Goal: Find specific page/section: Find specific page/section

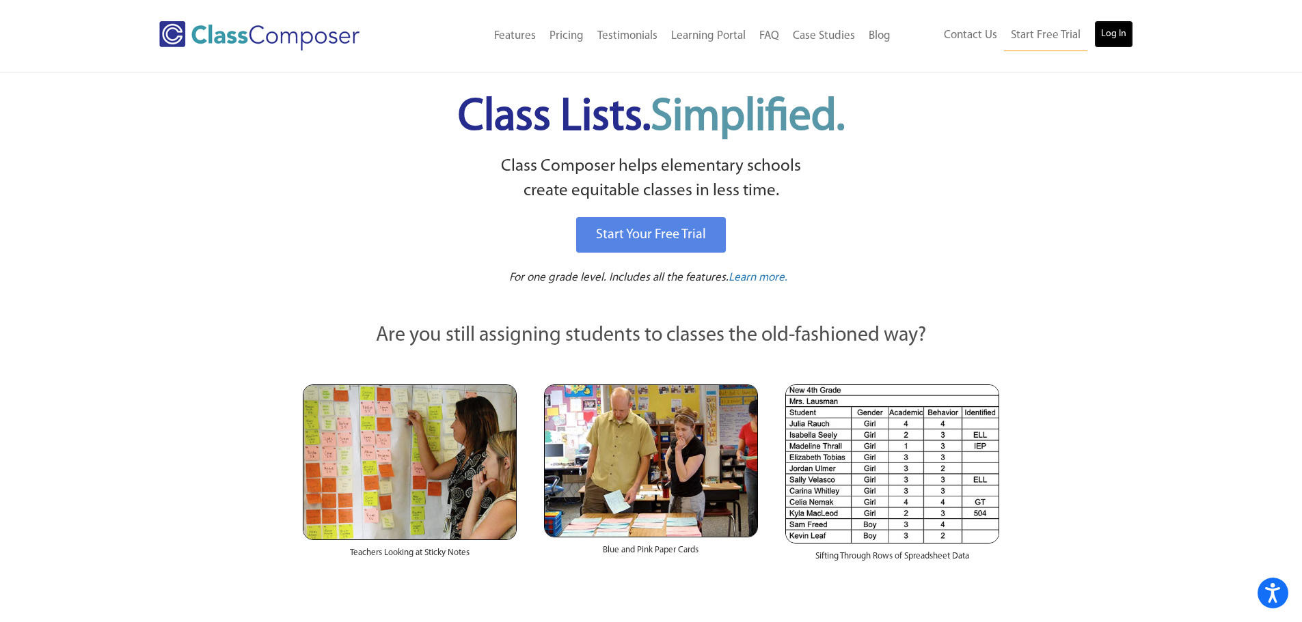
click at [1107, 28] on link "Log In" at bounding box center [1113, 33] width 39 height 27
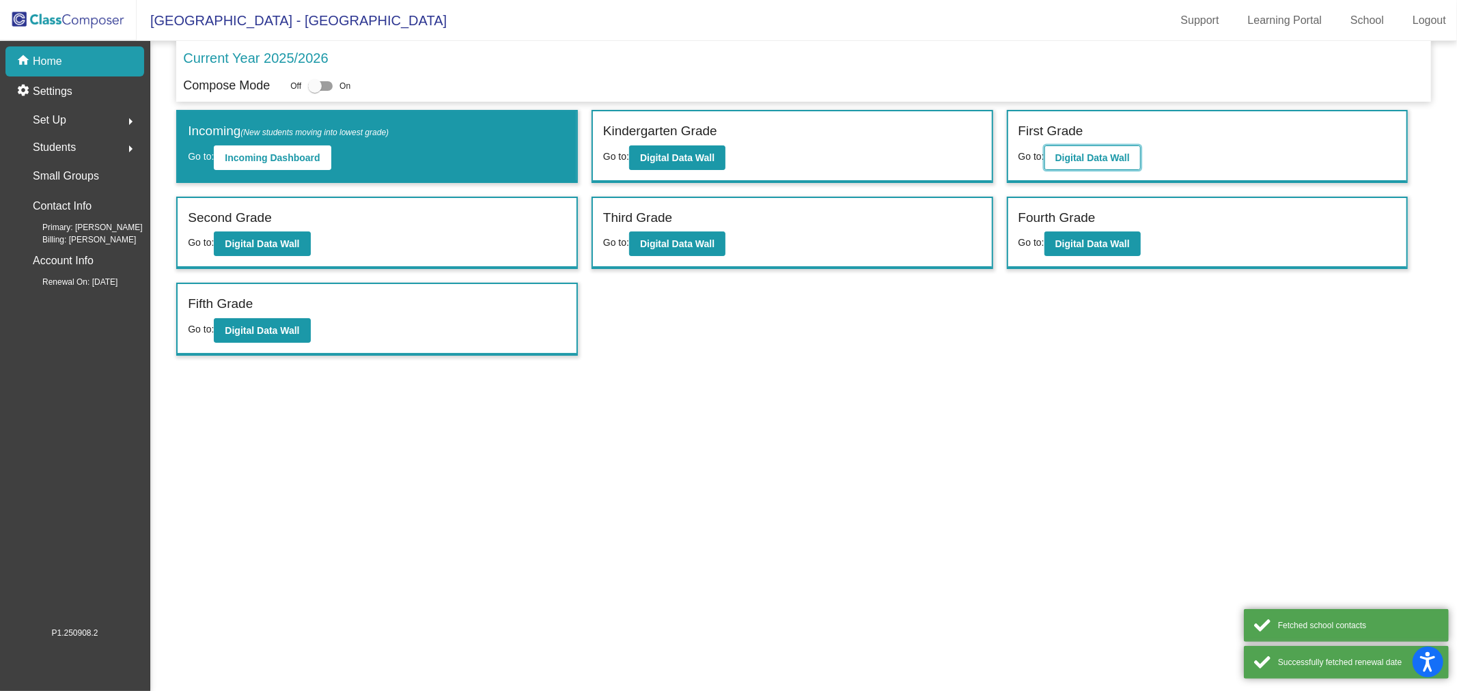
click at [1097, 149] on button "Digital Data Wall" at bounding box center [1093, 158] width 96 height 25
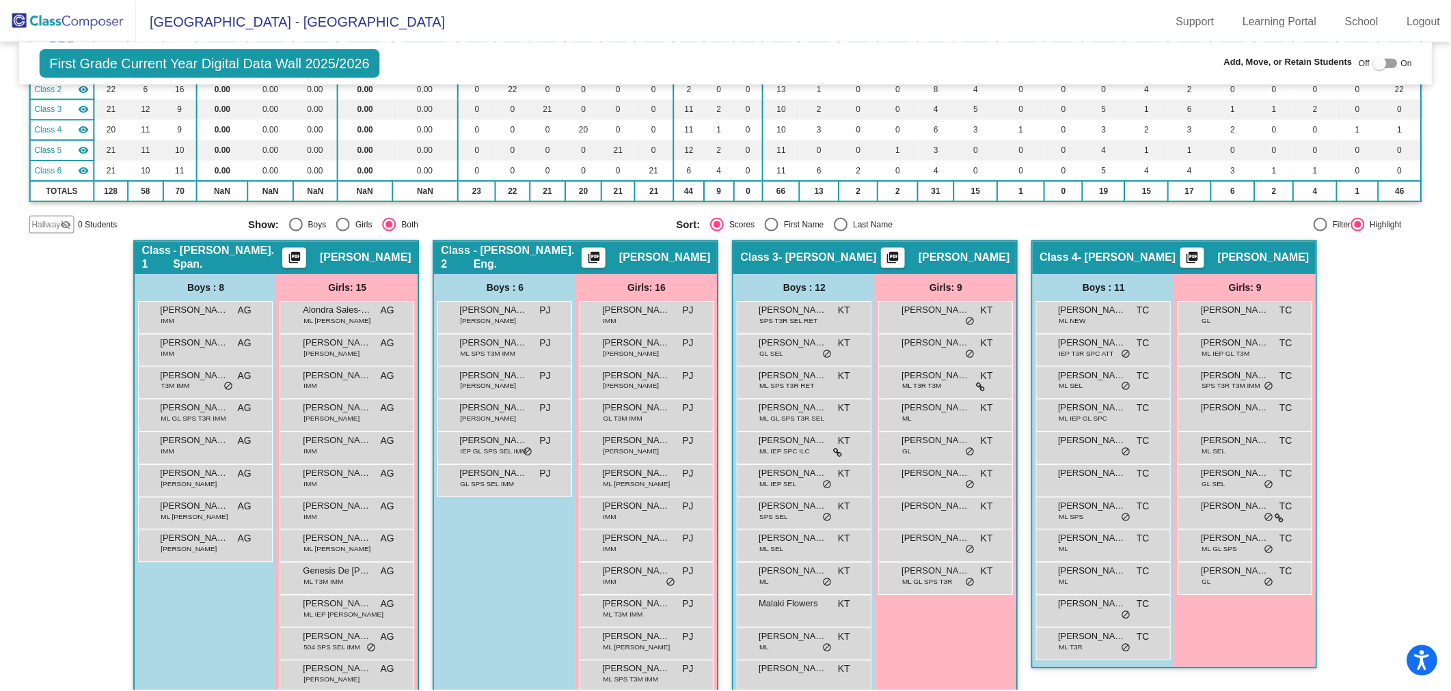
scroll to position [303, 0]
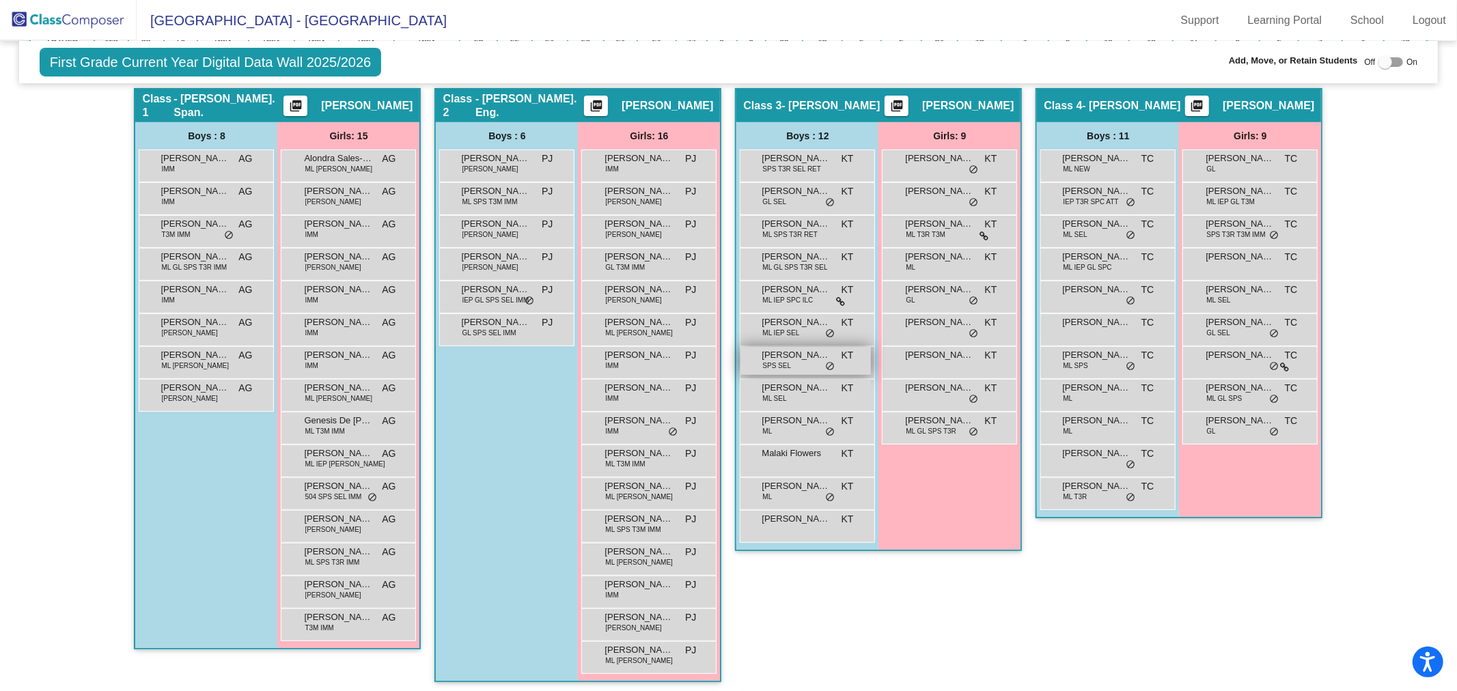
click at [803, 356] on span "[PERSON_NAME]" at bounding box center [796, 355] width 68 height 14
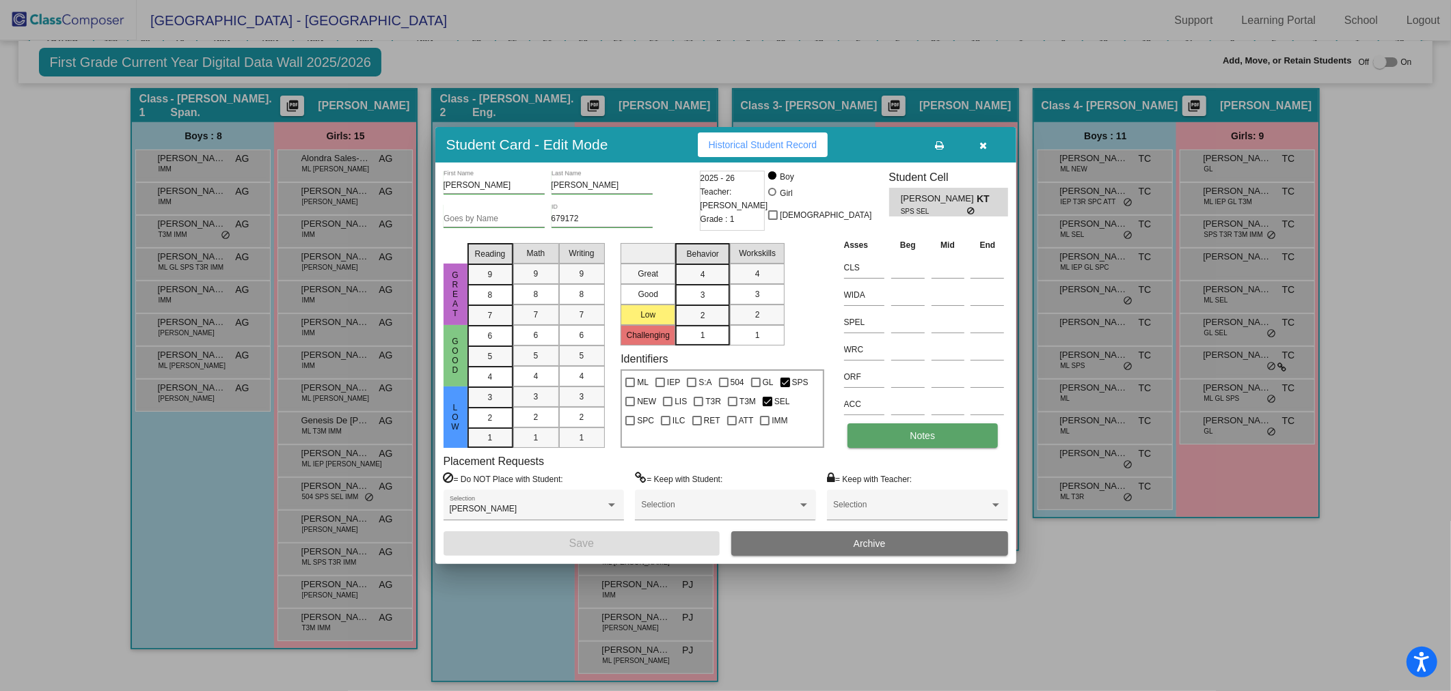
click at [901, 441] on button "Notes" at bounding box center [922, 436] width 150 height 25
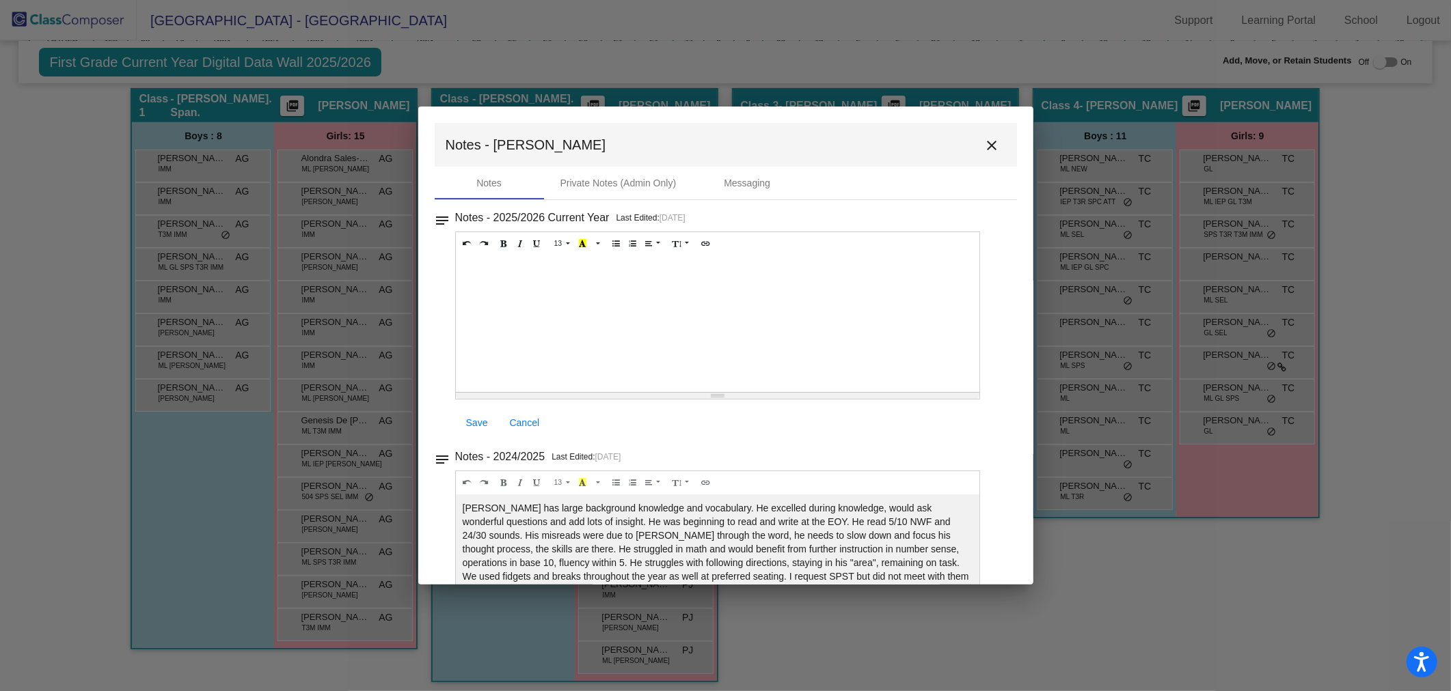
scroll to position [71, 0]
